Goal: Transaction & Acquisition: Download file/media

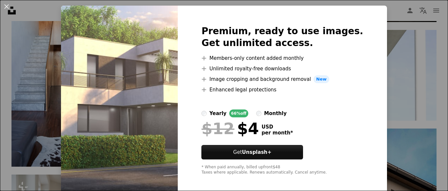
scroll to position [20, 0]
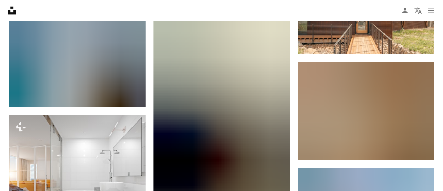
scroll to position [18168, 0]
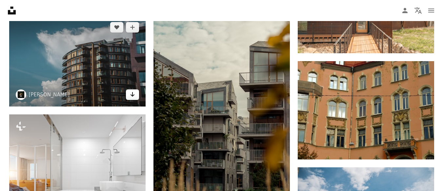
click at [132, 97] on icon "Arrow pointing down" at bounding box center [132, 94] width 5 height 8
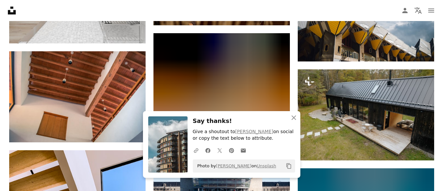
scroll to position [18364, 0]
